Goal: Information Seeking & Learning: Learn about a topic

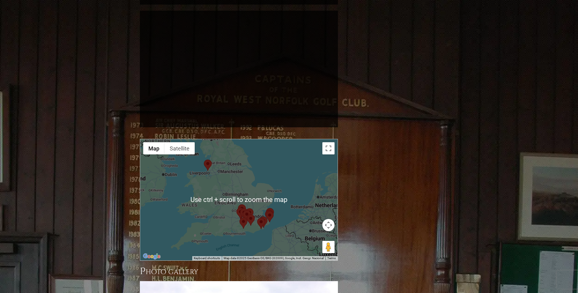
scroll to position [530, 0]
click at [330, 139] on div at bounding box center [238, 199] width 197 height 121
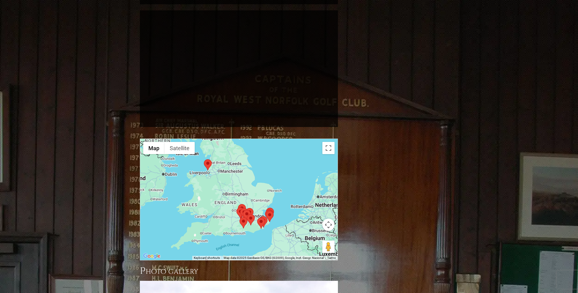
drag, startPoint x: 329, startPoint y: 201, endPoint x: 295, endPoint y: 211, distance: 35.1
click at [329, 219] on button "Map camera controls" at bounding box center [328, 225] width 12 height 12
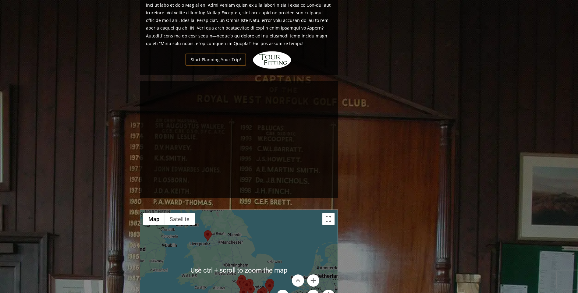
scroll to position [499, 0]
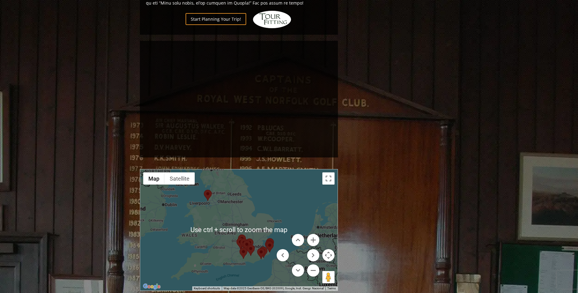
click at [251, 239] on img at bounding box center [250, 244] width 8 height 11
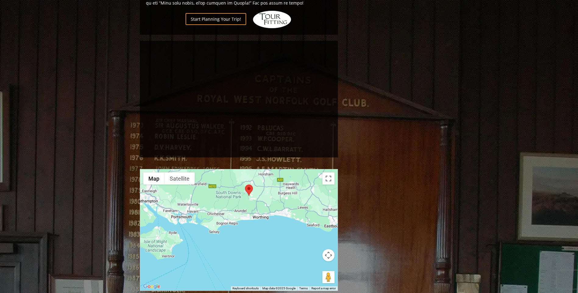
click at [249, 185] on img at bounding box center [249, 190] width 8 height 11
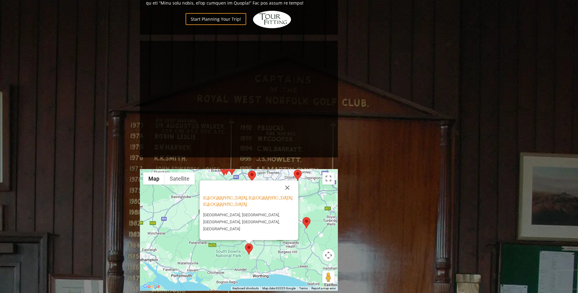
click at [286, 180] on button "Close" at bounding box center [287, 187] width 15 height 15
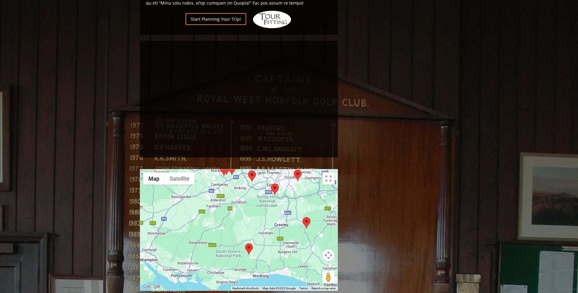
drag, startPoint x: 306, startPoint y: 197, endPoint x: 306, endPoint y: 201, distance: 3.4
click at [306, 217] on img at bounding box center [307, 222] width 8 height 11
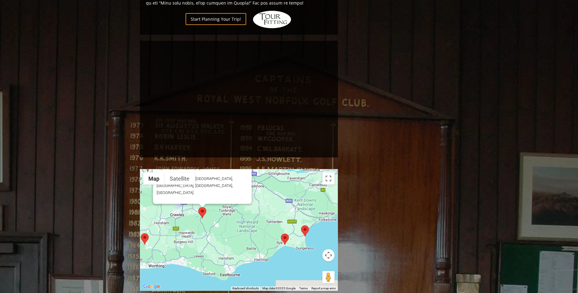
drag, startPoint x: 295, startPoint y: 245, endPoint x: 206, endPoint y: 195, distance: 102.1
click at [205, 195] on div "[GEOGRAPHIC_DATA], [GEOGRAPHIC_DATA] [GEOGRAPHIC_DATA] [GEOGRAPHIC_DATA], [GEOG…" at bounding box center [238, 229] width 197 height 121
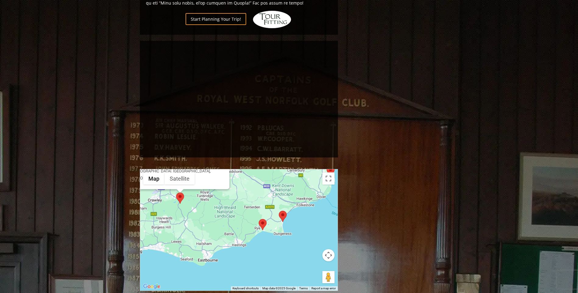
click at [263, 219] on img at bounding box center [263, 224] width 8 height 11
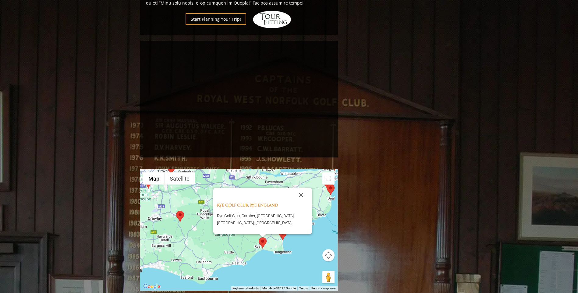
click at [282, 215] on div "[GEOGRAPHIC_DATA], [GEOGRAPHIC_DATA], [GEOGRAPHIC_DATA], [GEOGRAPHIC_DATA], [GE…" at bounding box center [238, 229] width 197 height 121
click at [280, 229] on img at bounding box center [283, 234] width 8 height 11
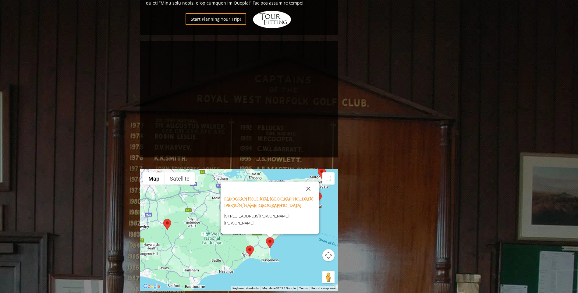
click at [302, 182] on button "Close" at bounding box center [308, 189] width 15 height 15
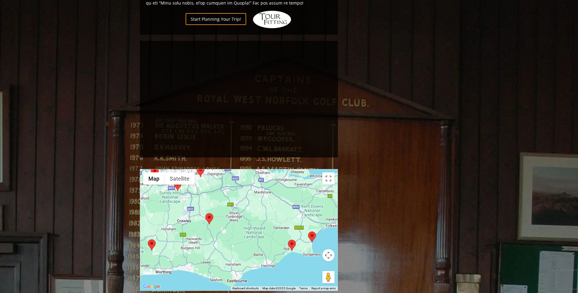
drag, startPoint x: 228, startPoint y: 207, endPoint x: 317, endPoint y: 201, distance: 89.2
click at [317, 201] on div at bounding box center [238, 229] width 197 height 121
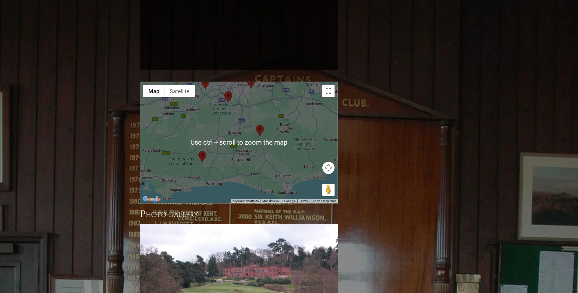
scroll to position [591, 0]
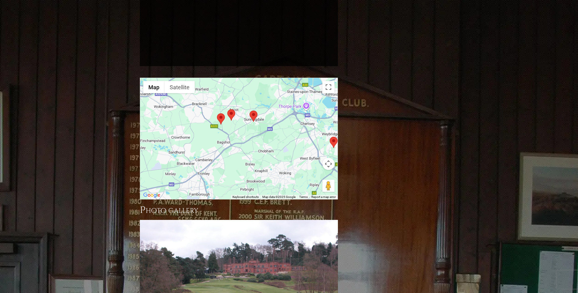
click at [220, 113] on img at bounding box center [221, 118] width 8 height 11
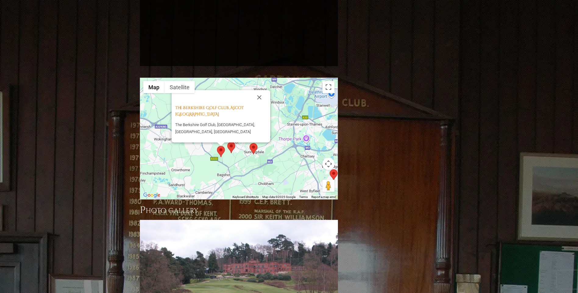
click at [232, 142] on img at bounding box center [231, 147] width 8 height 11
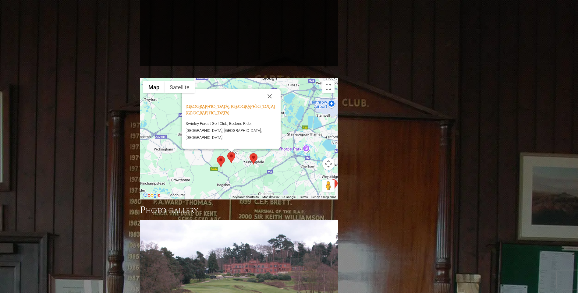
click at [251, 153] on img at bounding box center [254, 158] width 8 height 11
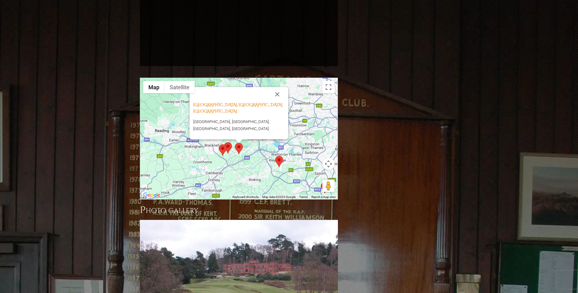
drag, startPoint x: 285, startPoint y: 158, endPoint x: 264, endPoint y: 141, distance: 26.9
click at [264, 141] on div "[GEOGRAPHIC_DATA], [GEOGRAPHIC_DATA] [GEOGRAPHIC_DATA] [GEOGRAPHIC_DATA], [GEOG…" at bounding box center [238, 138] width 197 height 121
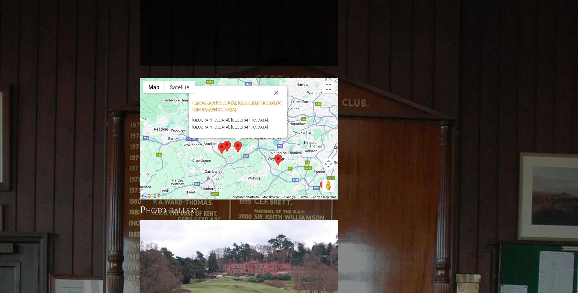
click at [278, 154] on img at bounding box center [278, 159] width 8 height 11
click at [281, 154] on img at bounding box center [280, 159] width 8 height 11
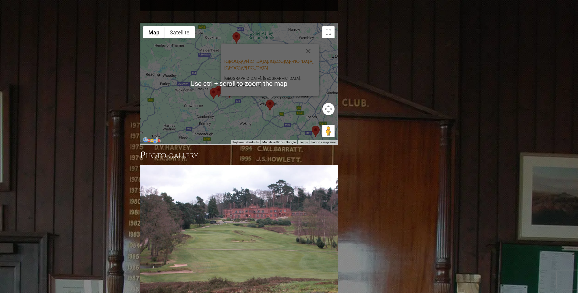
scroll to position [652, 0]
